Goal: Find specific page/section: Find specific page/section

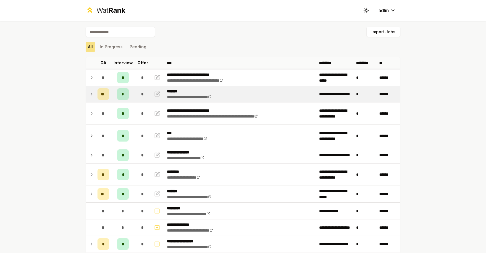
click at [91, 94] on icon at bounding box center [91, 94] width 5 height 7
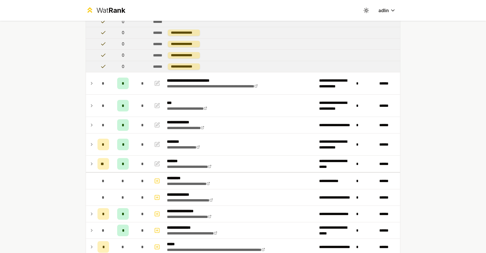
scroll to position [284, 0]
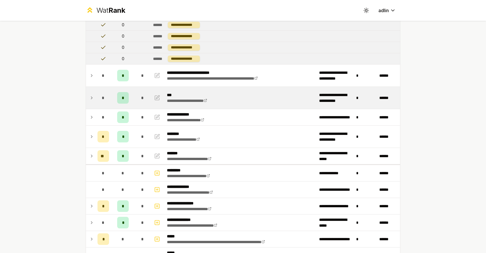
click at [96, 98] on td "*" at bounding box center [103, 98] width 16 height 22
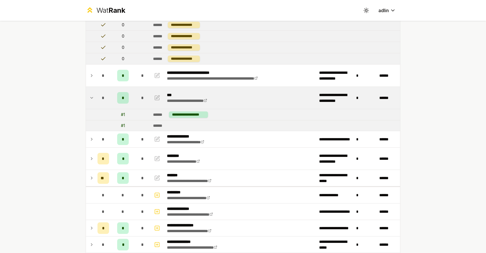
click at [92, 98] on icon at bounding box center [91, 97] width 5 height 7
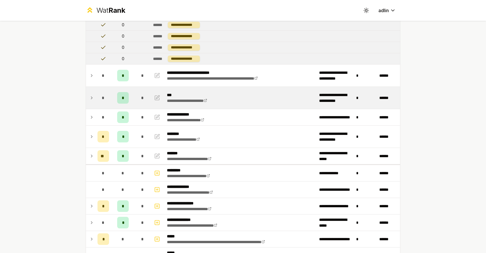
click at [92, 98] on icon at bounding box center [91, 97] width 5 height 7
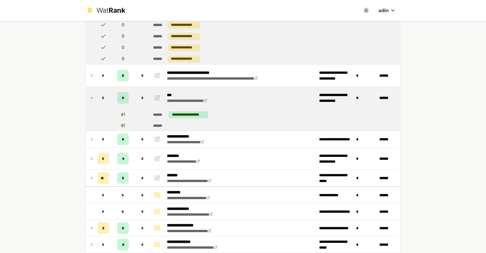
click at [92, 98] on icon at bounding box center [91, 97] width 5 height 7
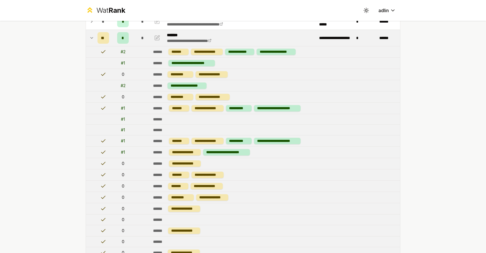
scroll to position [0, 0]
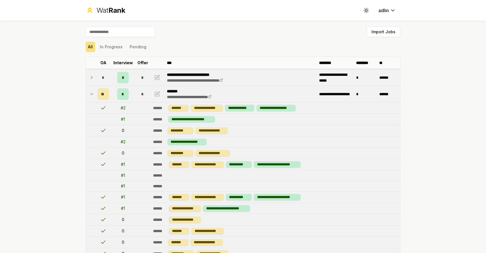
click at [92, 78] on icon at bounding box center [91, 77] width 5 height 7
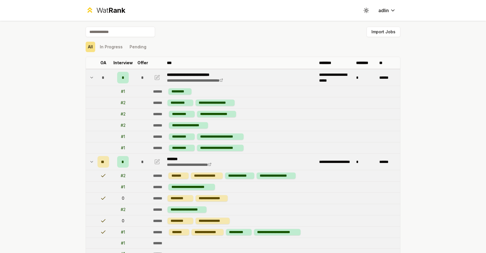
click at [91, 78] on icon at bounding box center [92, 77] width 2 height 1
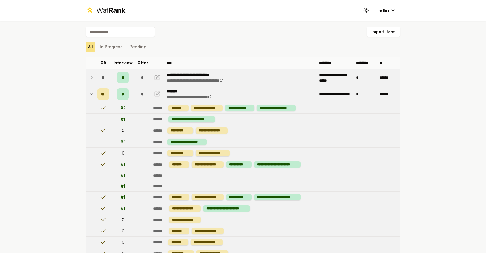
click at [91, 94] on icon at bounding box center [92, 94] width 2 height 1
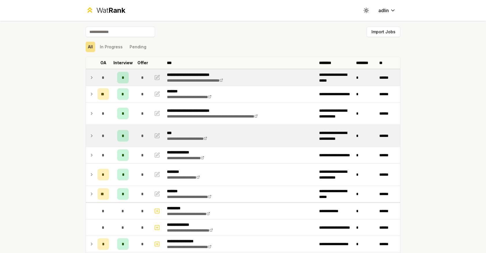
click at [91, 94] on icon at bounding box center [91, 94] width 5 height 7
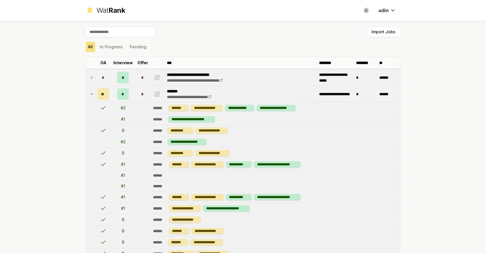
click at [91, 94] on icon at bounding box center [92, 94] width 2 height 1
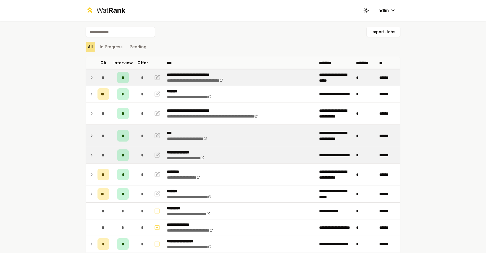
click at [92, 155] on icon at bounding box center [91, 155] width 5 height 7
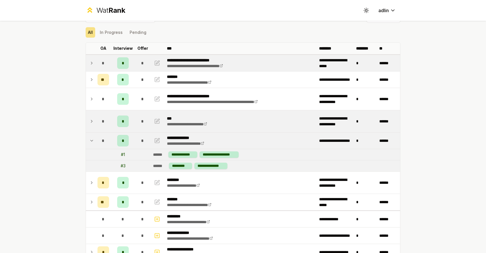
scroll to position [26, 0]
